Goal: Find specific page/section: Find specific page/section

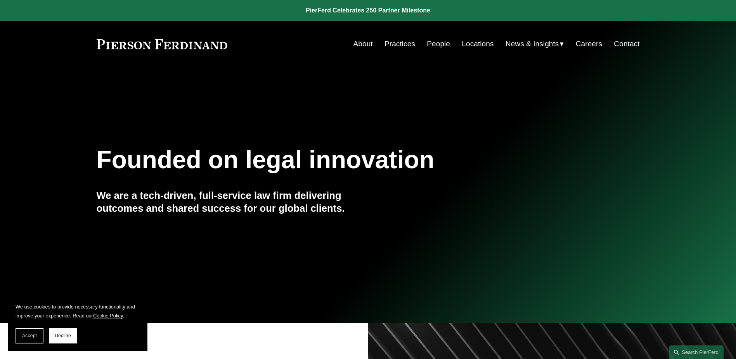
click at [432, 43] on link "People" at bounding box center [438, 43] width 23 height 15
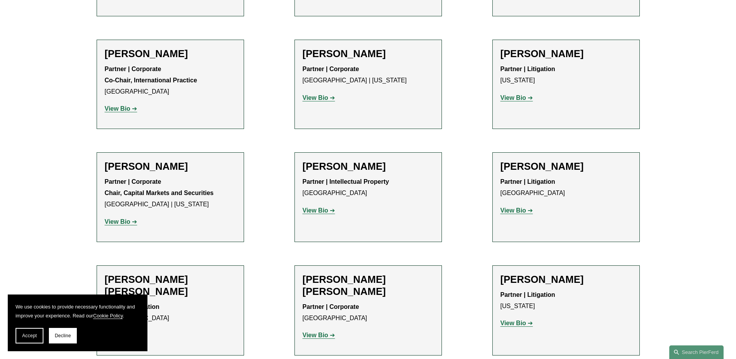
scroll to position [5433, 0]
